Goal: Task Accomplishment & Management: Use online tool/utility

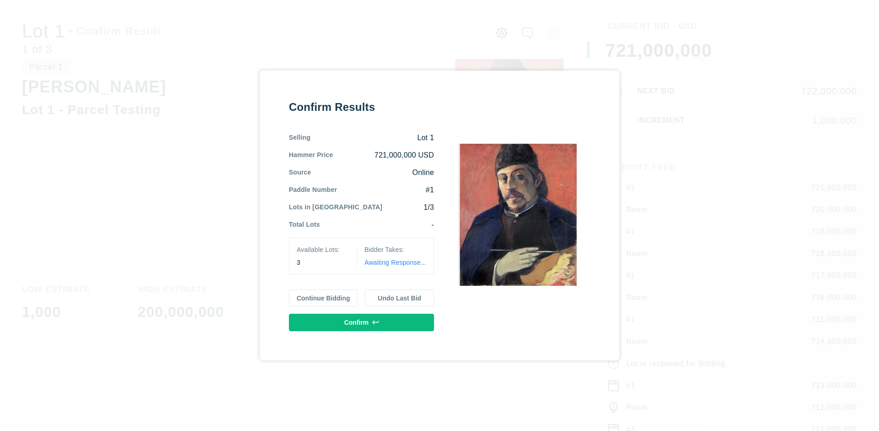
click at [324, 298] on button "Continue Bidding" at bounding box center [323, 297] width 69 height 17
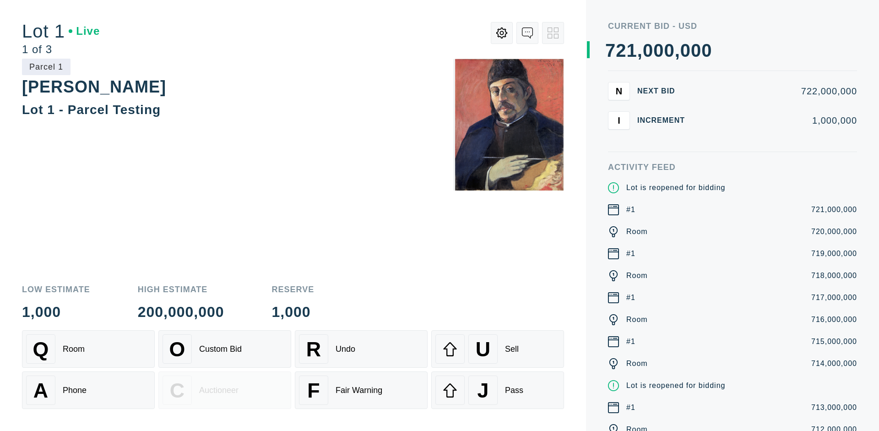
click at [88, 349] on div "Q Room" at bounding box center [88, 348] width 125 height 29
